Goal: Register for event/course

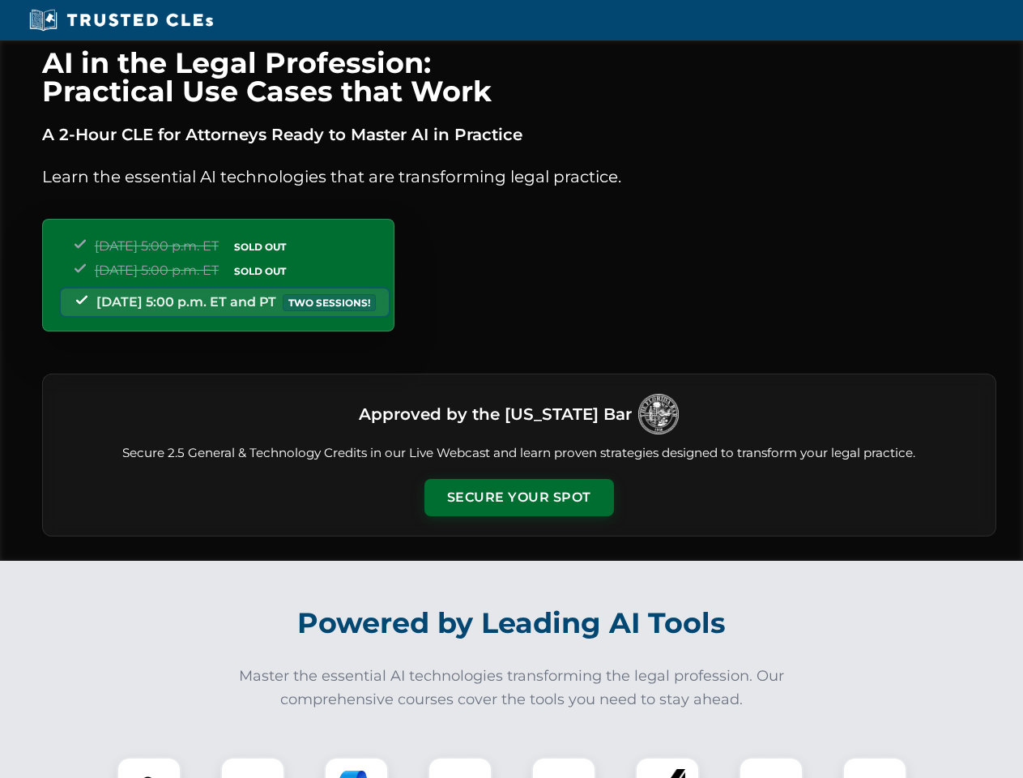
click at [519, 497] on button "Secure Your Spot" at bounding box center [520, 497] width 190 height 37
click at [149, 767] on img at bounding box center [149, 789] width 47 height 47
